Goal: Information Seeking & Learning: Learn about a topic

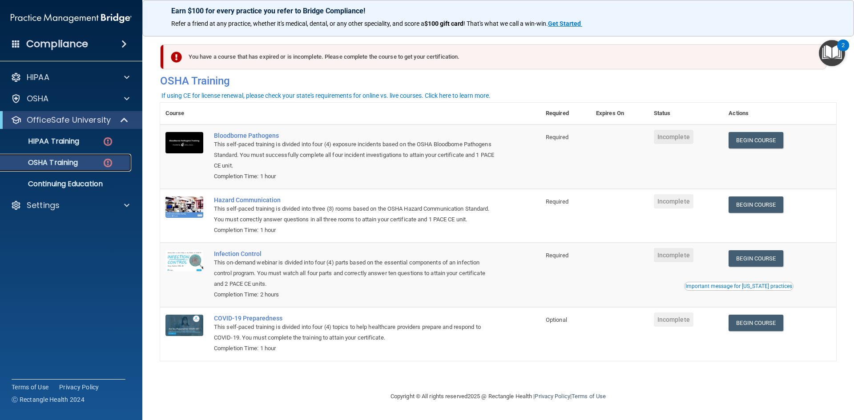
click at [106, 163] on img at bounding box center [107, 163] width 11 height 11
click at [109, 160] on img at bounding box center [107, 163] width 11 height 11
click at [109, 140] on img at bounding box center [107, 141] width 11 height 11
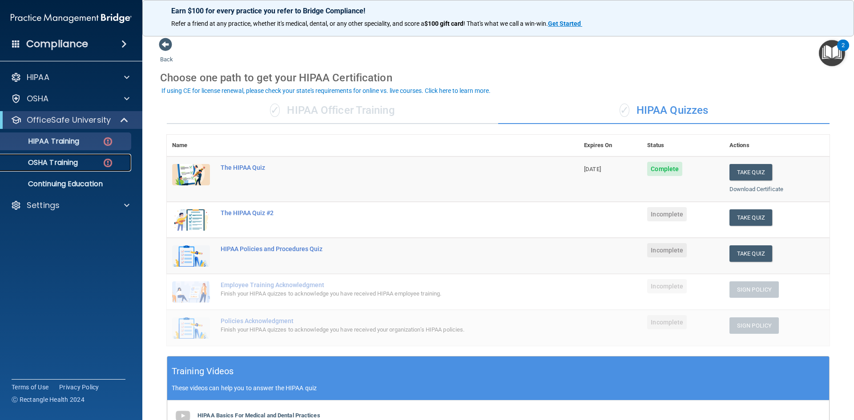
click at [92, 166] on div "OSHA Training" at bounding box center [66, 162] width 121 height 9
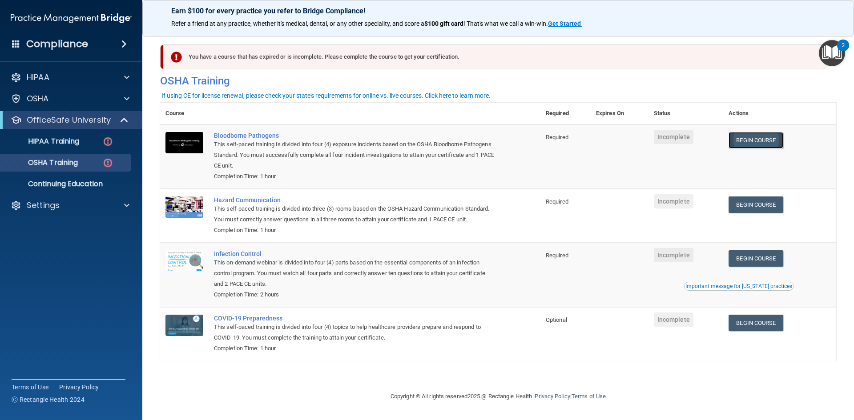
click at [756, 145] on link "Begin Course" at bounding box center [756, 140] width 54 height 16
